Goal: Check status: Check status

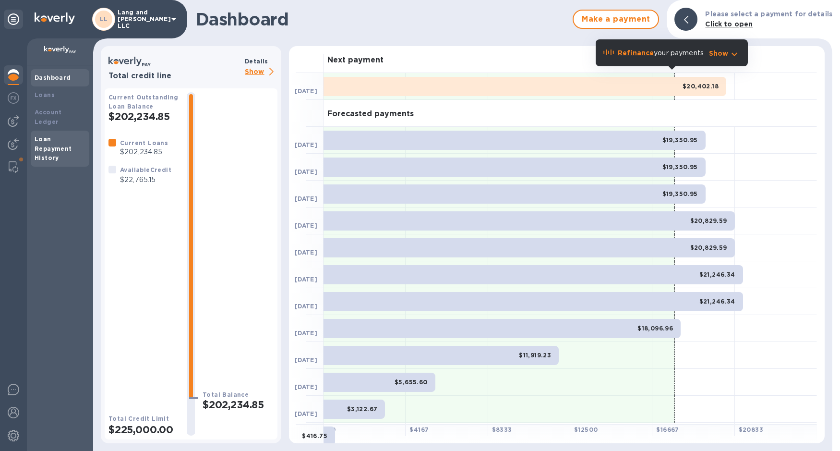
click at [45, 137] on b "Loan Repayment History" at bounding box center [53, 148] width 37 height 26
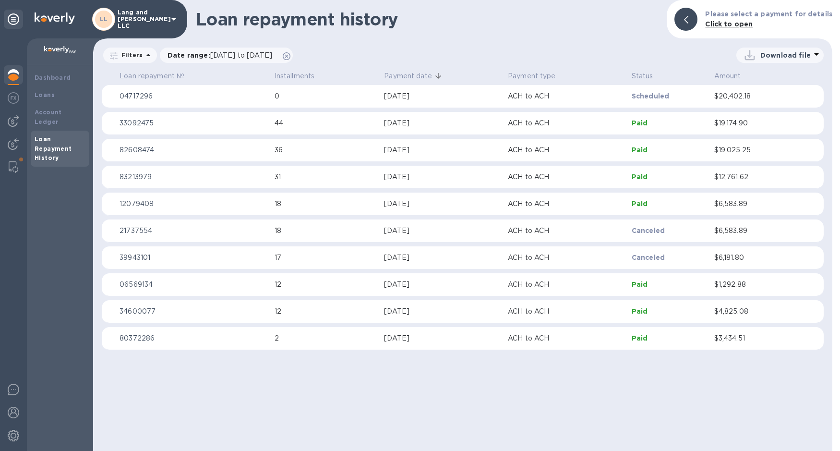
click at [13, 80] on img at bounding box center [14, 75] width 12 height 12
